Goal: Task Accomplishment & Management: Manage account settings

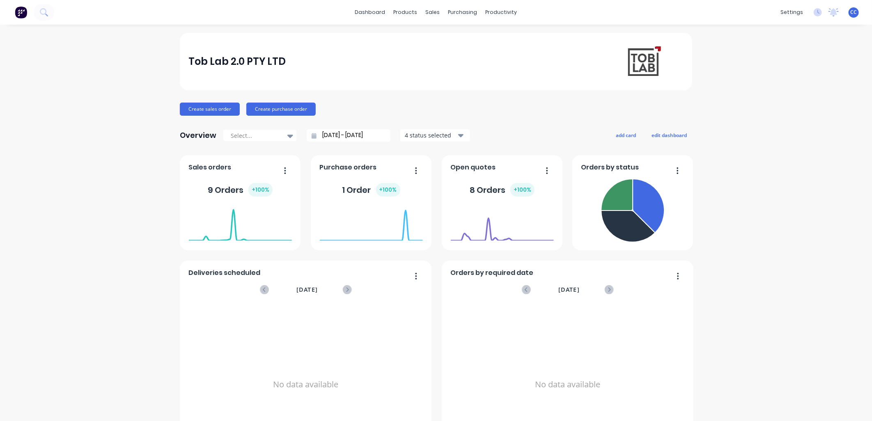
click at [430, 15] on div "CC Tob Lab 2.0 PTY LTD [PERSON_NAME] Power User Profile Sign out" at bounding box center [853, 12] width 10 height 10
click at [430, 12] on span "CC" at bounding box center [853, 12] width 7 height 7
click at [430, 104] on button "Sign out" at bounding box center [802, 102] width 109 height 16
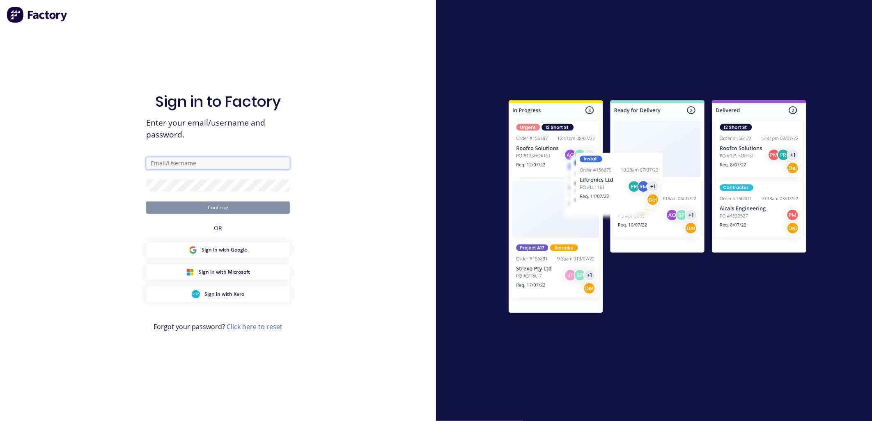
type input "[PERSON_NAME][EMAIL_ADDRESS][DOMAIN_NAME]"
click at [351, 166] on div "Sign in to Factory Enter your email/username and password. [PERSON_NAME][EMAIL_…" at bounding box center [218, 210] width 436 height 421
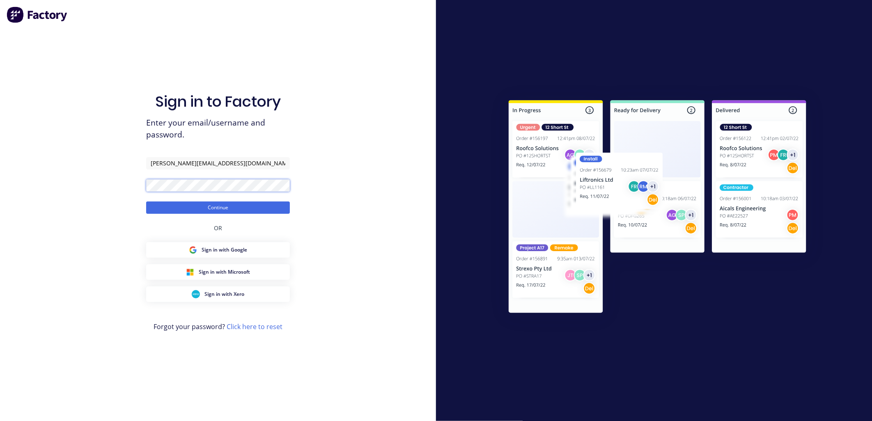
click at [133, 177] on div "Sign in to Factory Enter your email/username and password. chloe@toblabcommerci…" at bounding box center [218, 210] width 436 height 421
click at [349, 178] on div "Sign in to Factory Enter your email/username and password. chloe@toblabcommerci…" at bounding box center [218, 210] width 436 height 421
click at [93, 181] on div "Sign in to Factory Enter your email/username and password. chloe@toblabcommerci…" at bounding box center [218, 210] width 436 height 421
click at [153, 208] on button "Continue" at bounding box center [218, 208] width 144 height 12
